Goal: Obtain resource: Download file/media

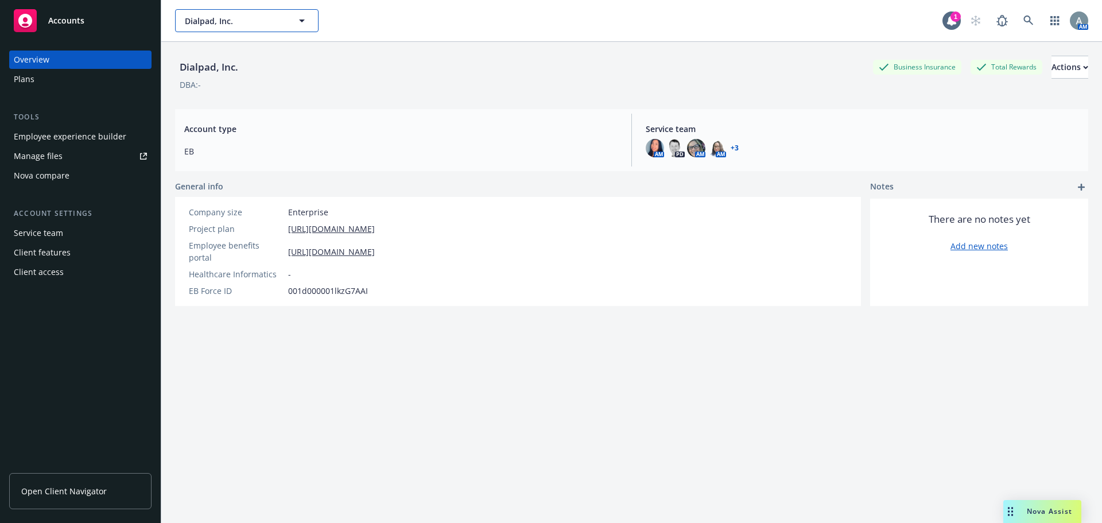
click at [303, 24] on icon "button" at bounding box center [302, 21] width 14 height 14
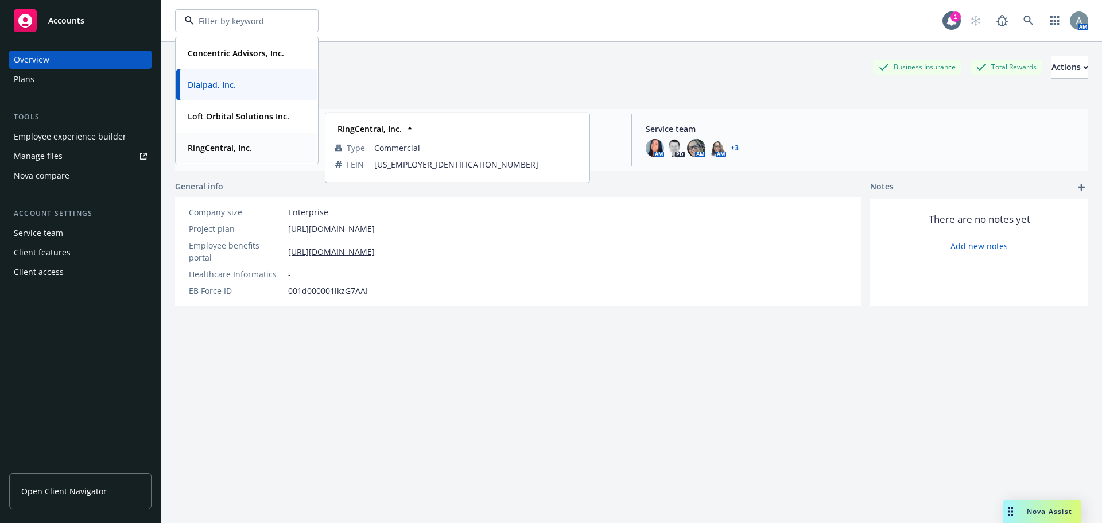
click at [238, 148] on strong "RingCentral, Inc." at bounding box center [220, 147] width 64 height 11
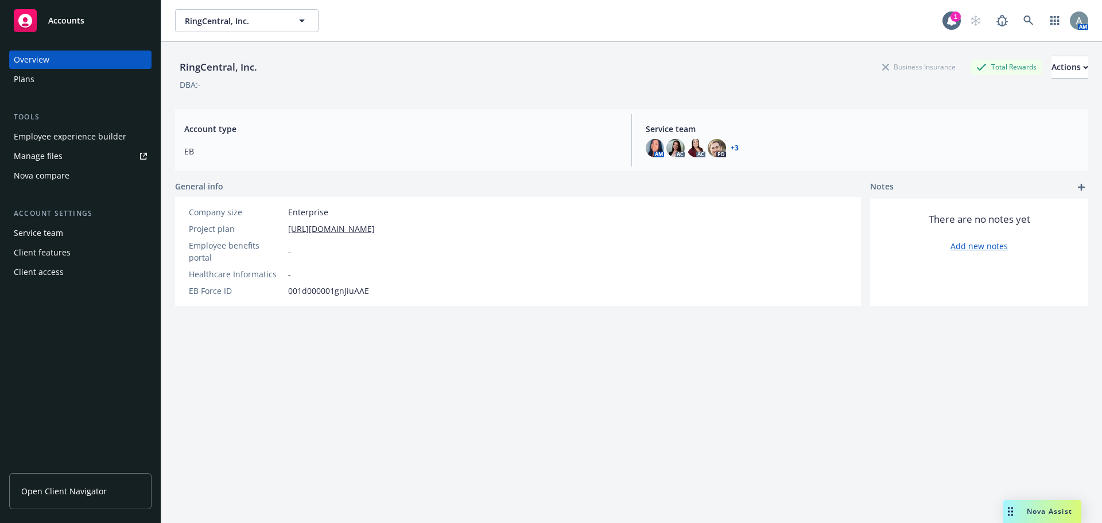
click at [1043, 514] on span "Nova Assist" at bounding box center [1049, 511] width 45 height 10
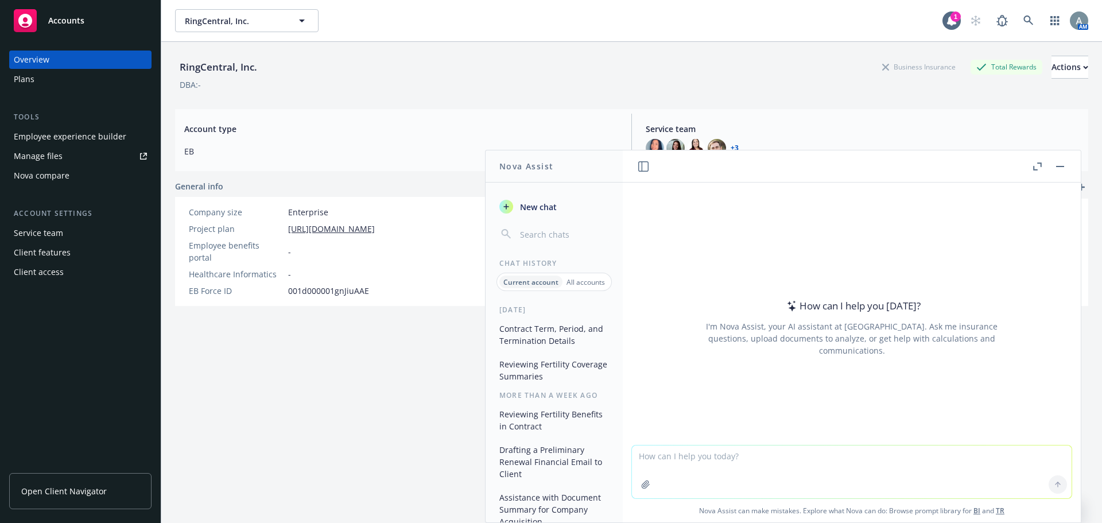
click at [560, 324] on button "Contract Term, Period, and Termination Details" at bounding box center [554, 334] width 119 height 31
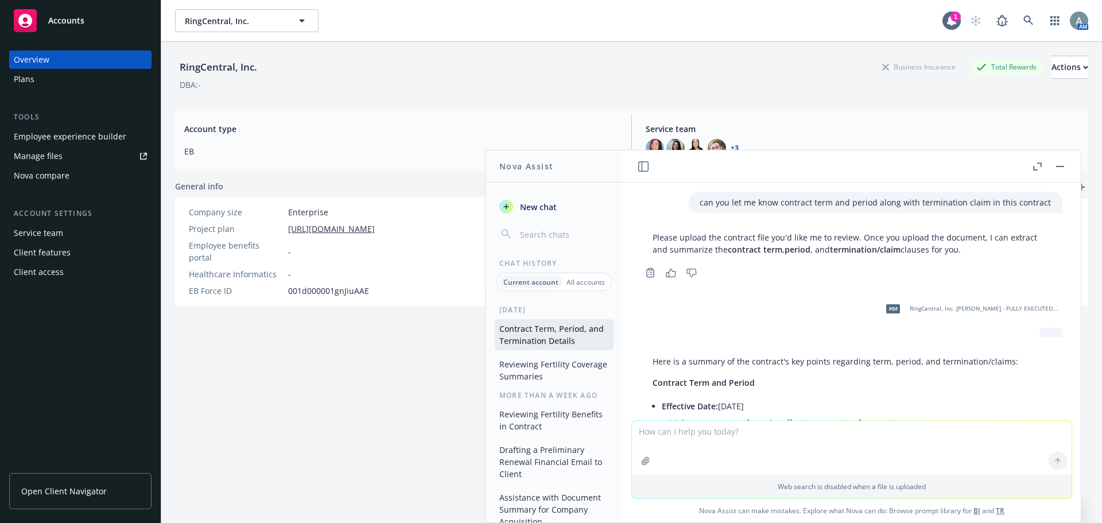
click at [943, 308] on span "RingCentral, Inc. [PERSON_NAME] - FULLY EXECUTED.pdf" at bounding box center [985, 308] width 150 height 7
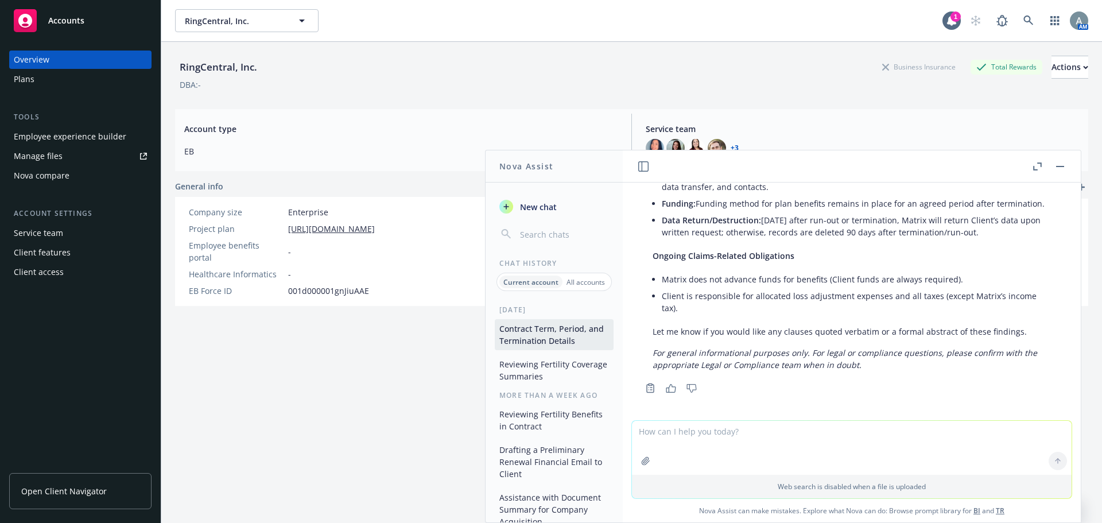
scroll to position [671, 0]
